Goal: Information Seeking & Learning: Learn about a topic

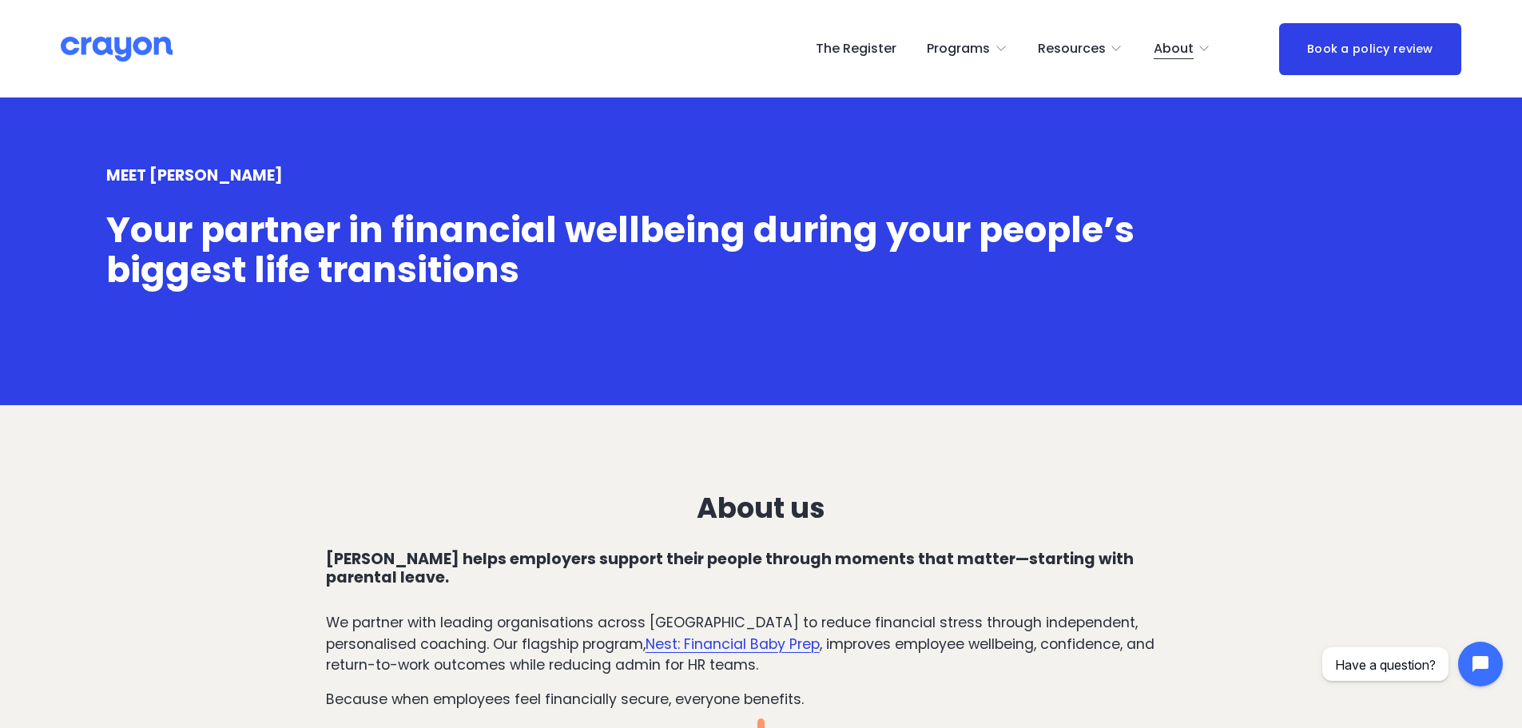
click at [74, 53] on img at bounding box center [117, 49] width 112 height 28
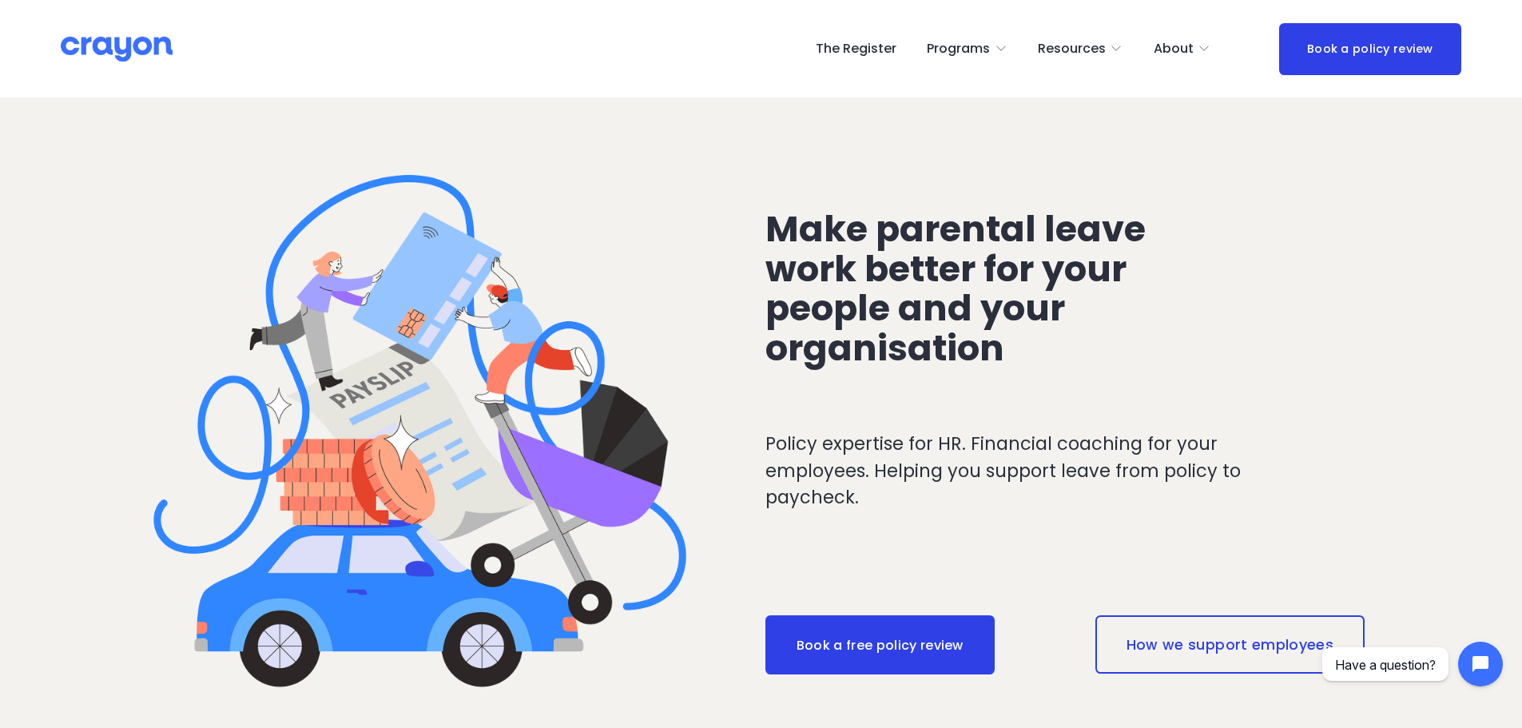
click at [0, 0] on span "About Us" at bounding box center [0, 0] width 0 height 0
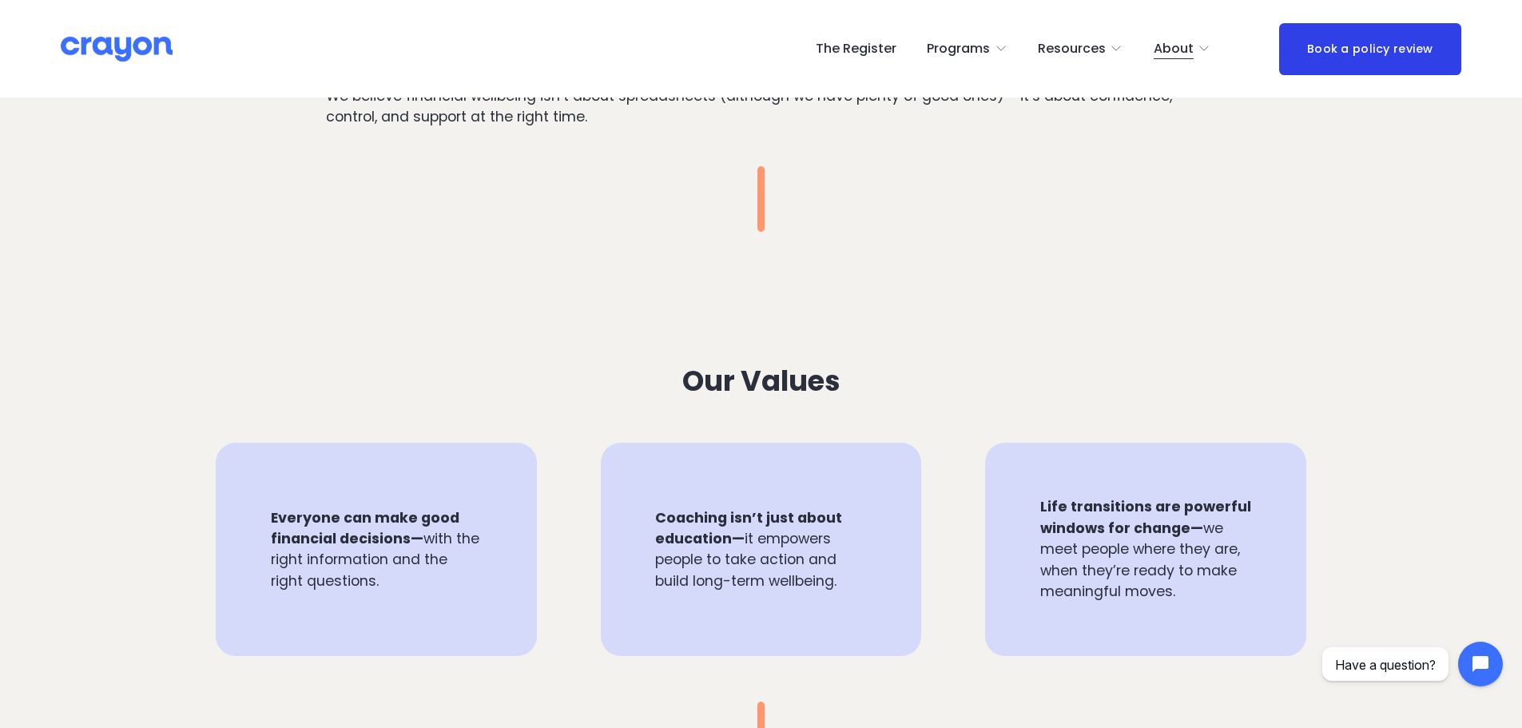
scroll to position [917, 0]
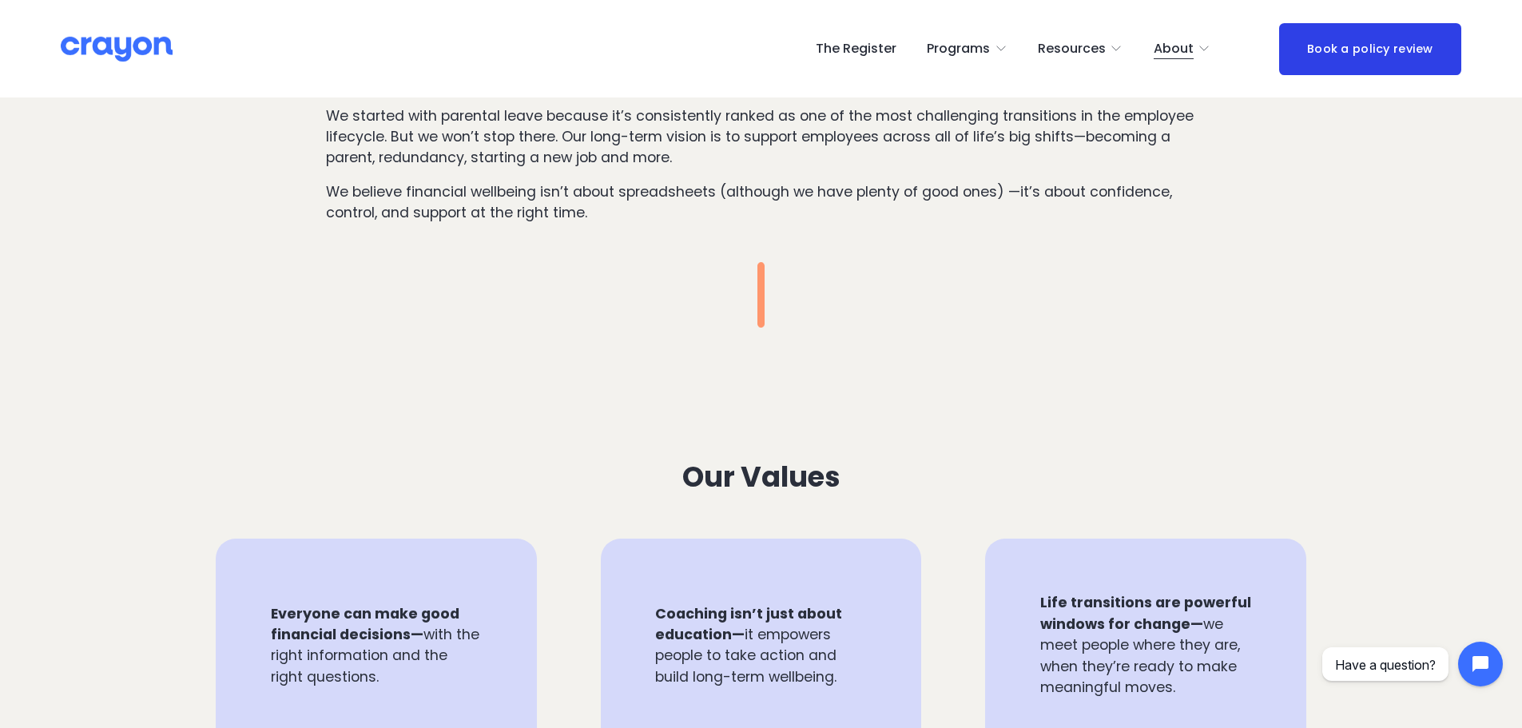
click at [863, 46] on link "The Register" at bounding box center [856, 49] width 81 height 26
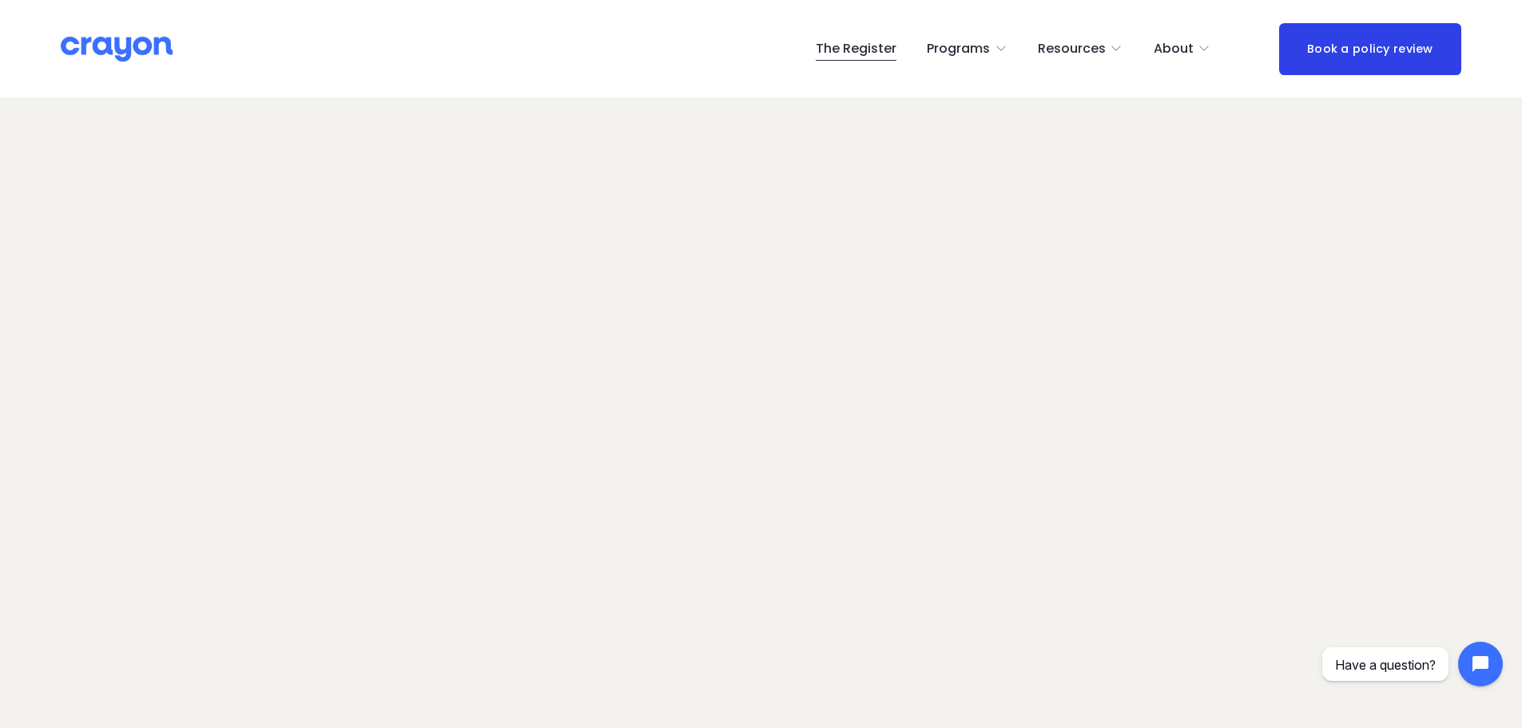
click at [0, 0] on span "Pulse: Annual Financial Health Check" at bounding box center [0, 0] width 0 height 0
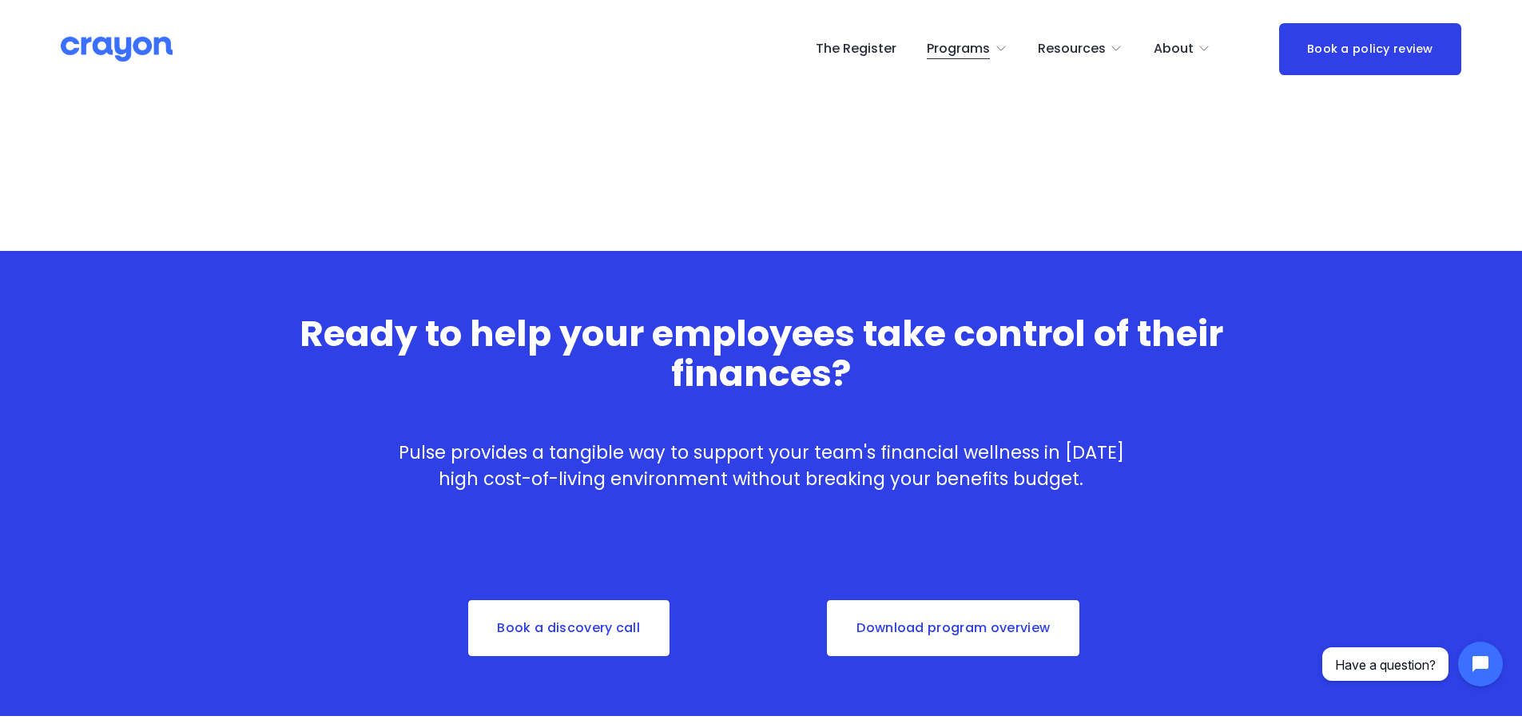
scroll to position [3079, 0]
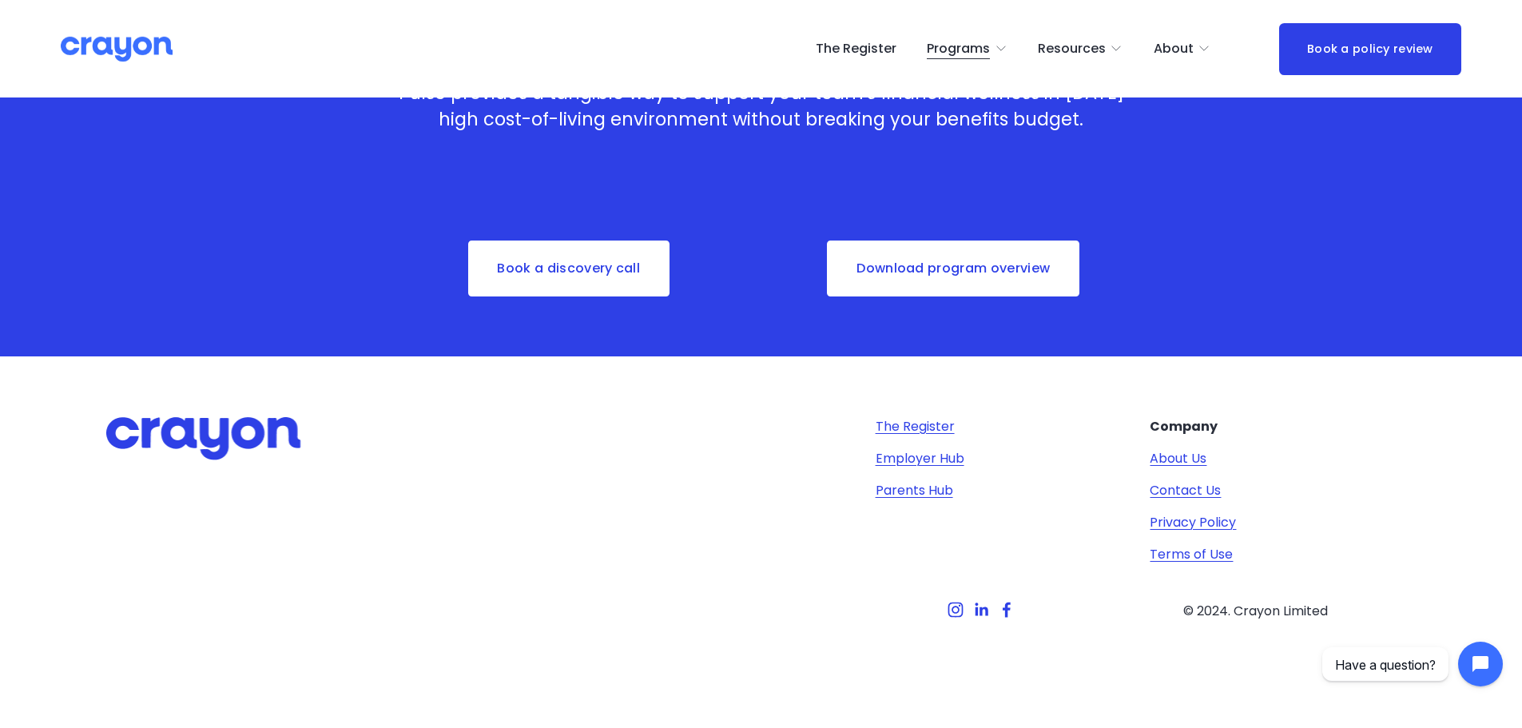
click at [0, 0] on span "Launch: Early Career" at bounding box center [0, 0] width 0 height 0
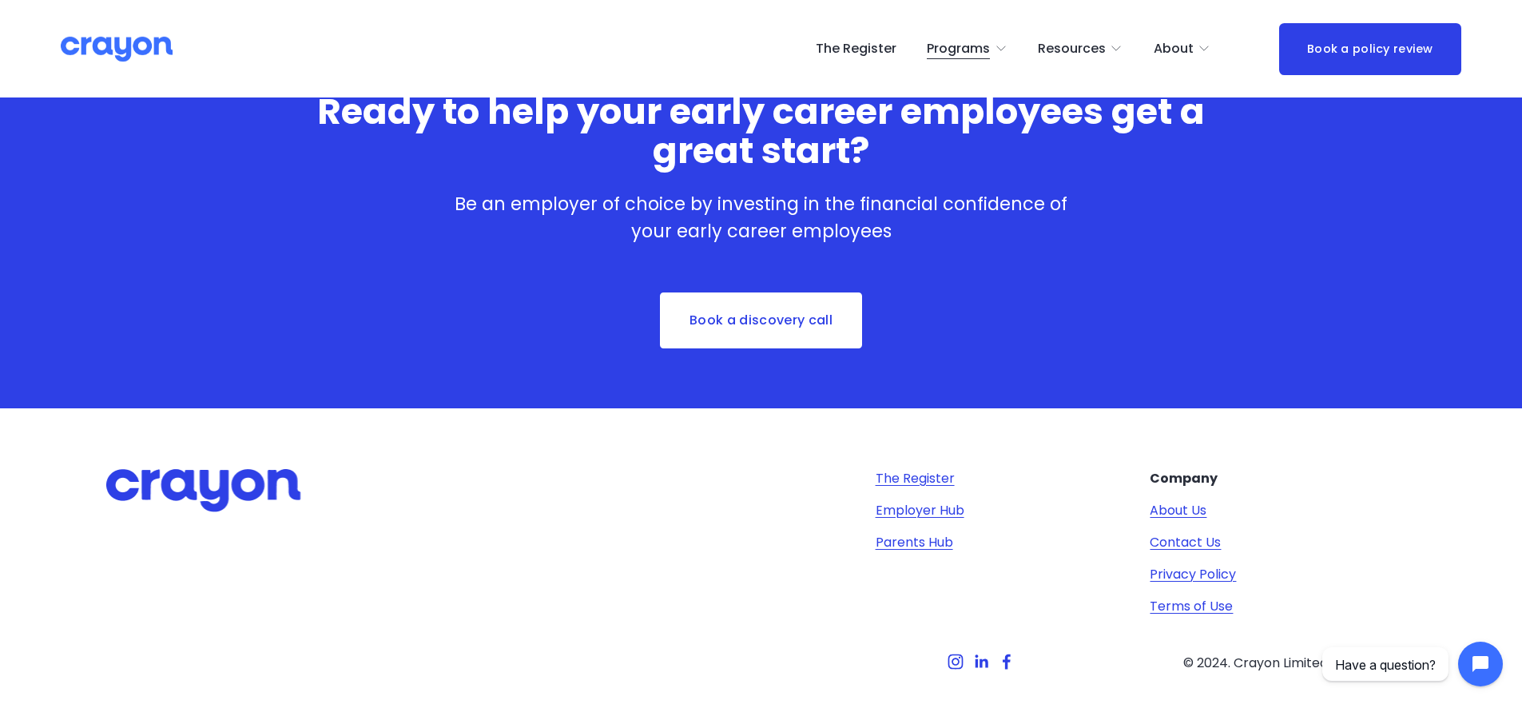
scroll to position [2506, 0]
